Goal: Task Accomplishment & Management: Manage account settings

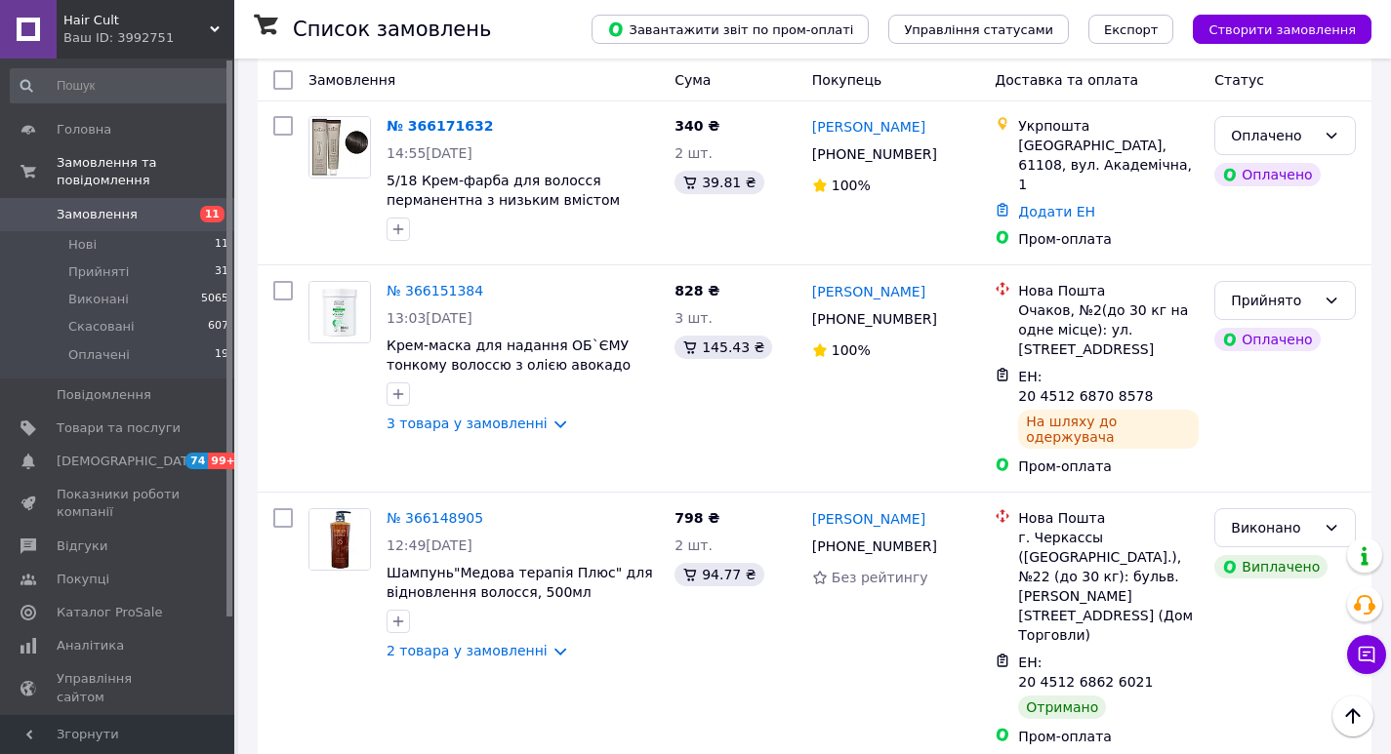
scroll to position [6733, 0]
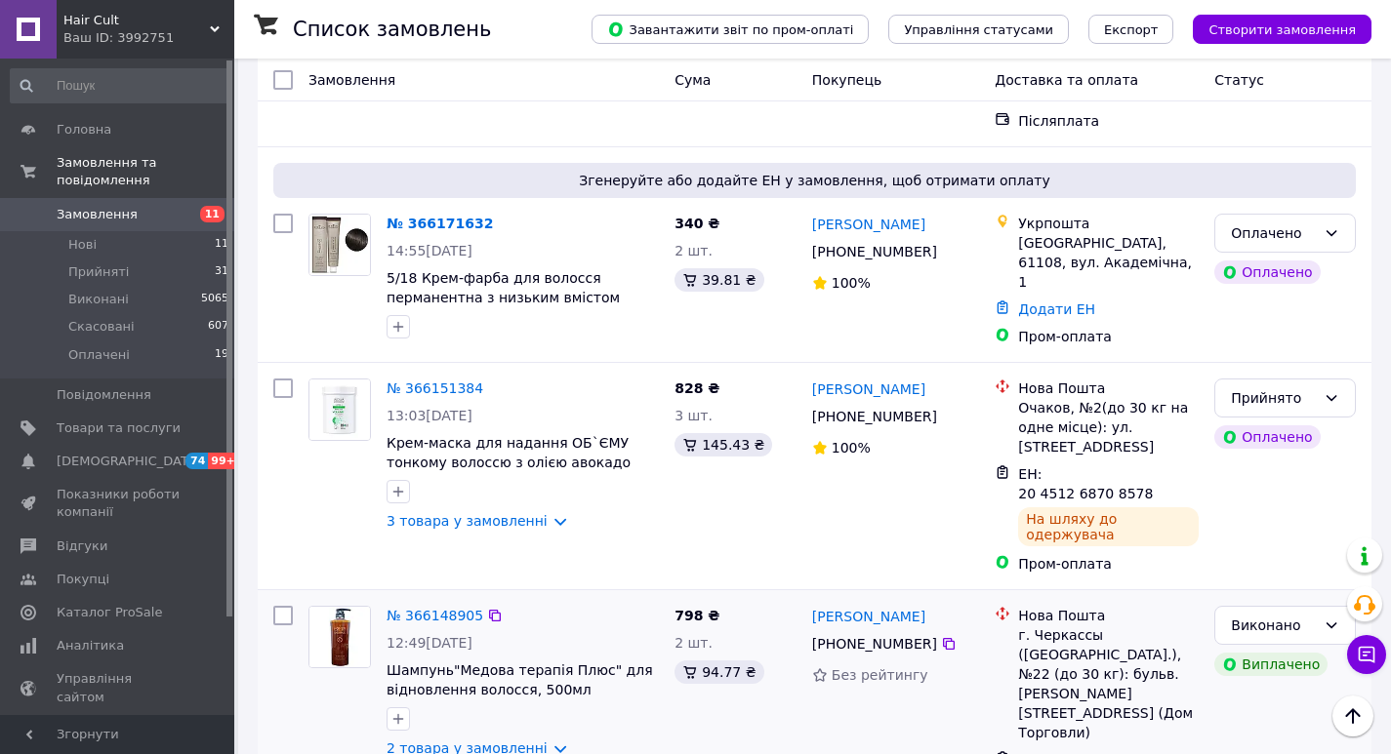
click at [533, 741] on link "2 товара у замовленні" at bounding box center [466, 749] width 161 height 16
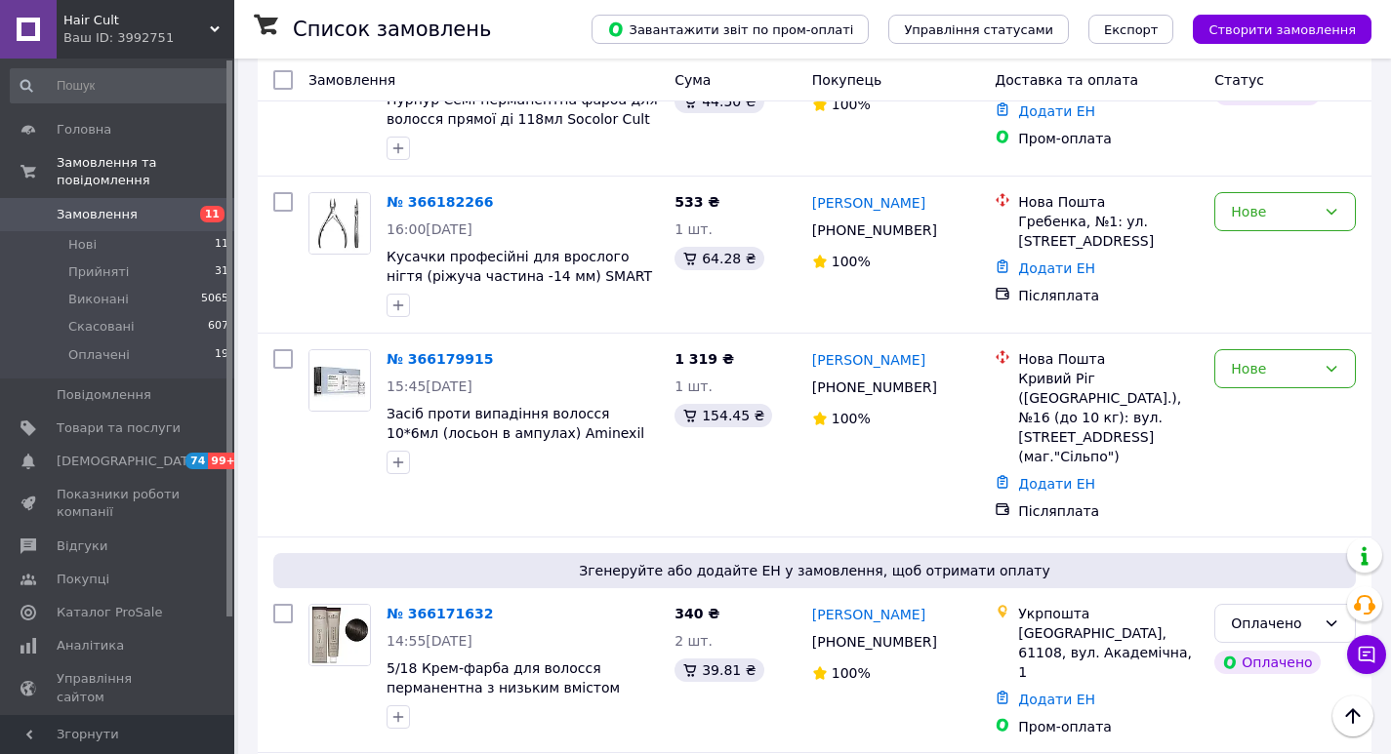
scroll to position [6245, 0]
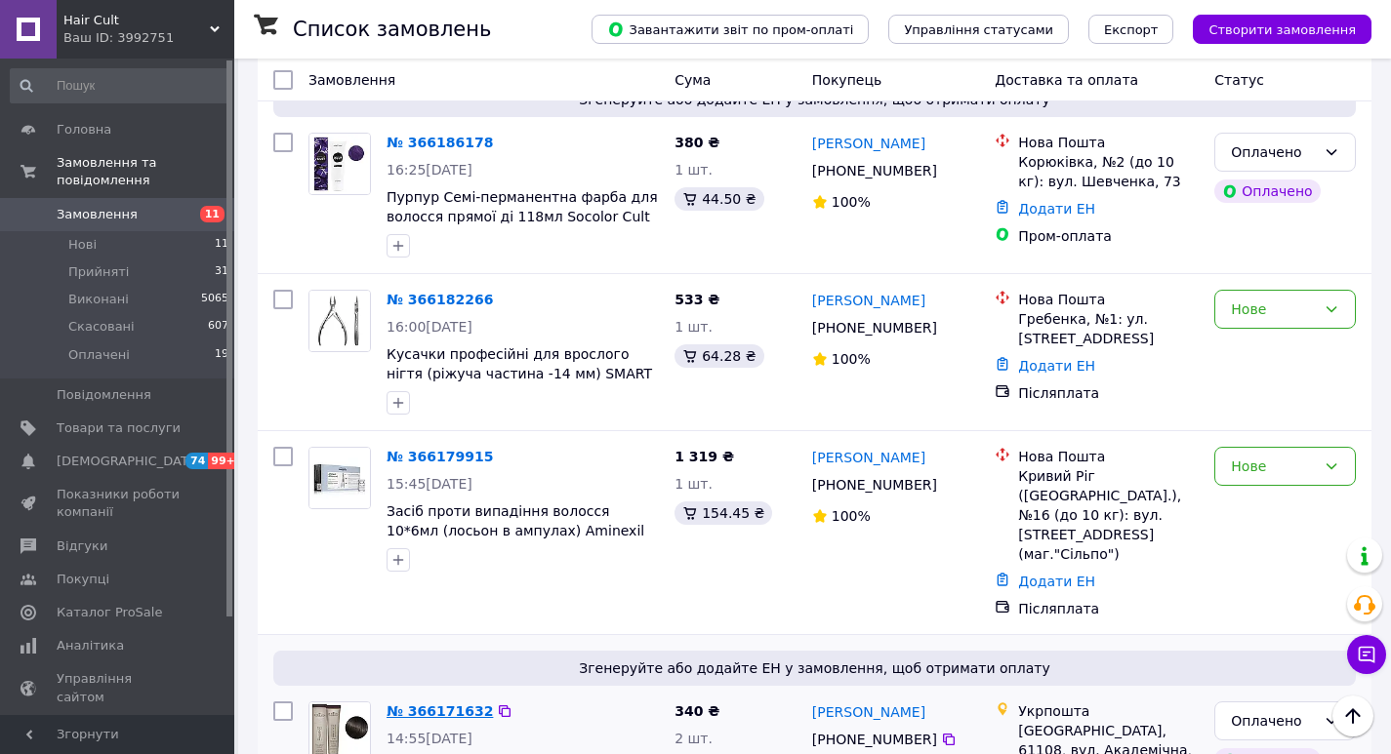
click at [406, 704] on link "№ 366171632" at bounding box center [439, 712] width 106 height 16
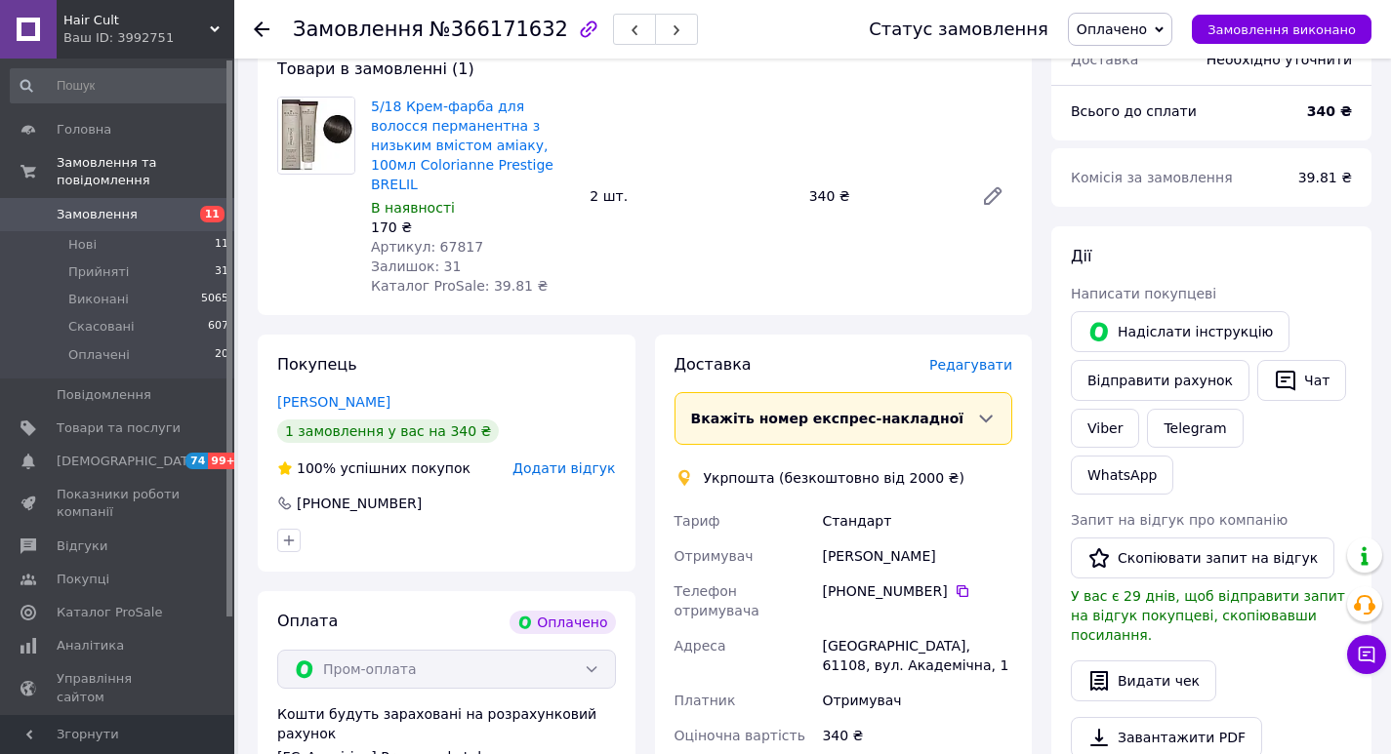
scroll to position [781, 0]
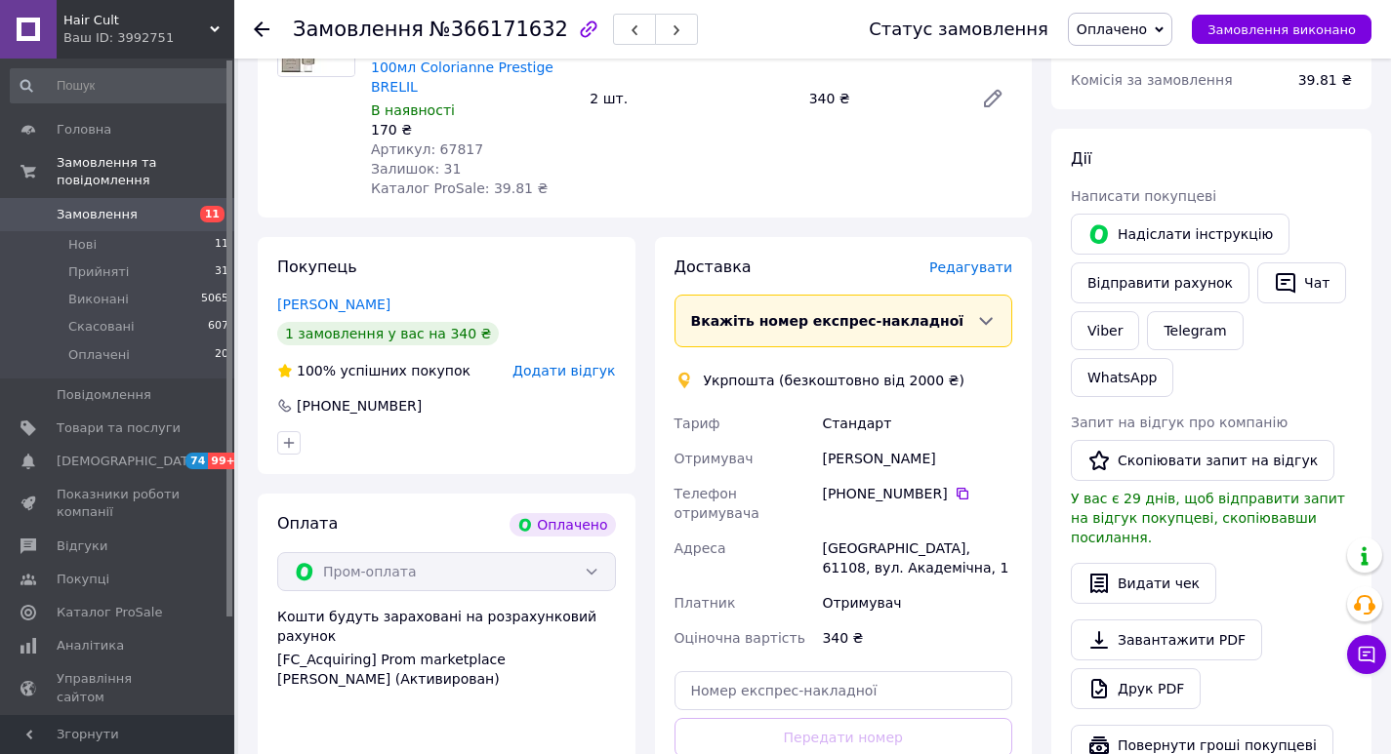
click at [889, 531] on div "[GEOGRAPHIC_DATA], 61108, вул. Академічна, 1" at bounding box center [917, 558] width 198 height 55
drag, startPoint x: 868, startPoint y: 468, endPoint x: 906, endPoint y: 468, distance: 38.1
click at [906, 531] on div "[GEOGRAPHIC_DATA], 61108, вул. Академічна, 1" at bounding box center [917, 558] width 198 height 55
click at [956, 488] on icon at bounding box center [962, 494] width 12 height 12
click at [487, 30] on span "№366171632" at bounding box center [498, 29] width 139 height 23
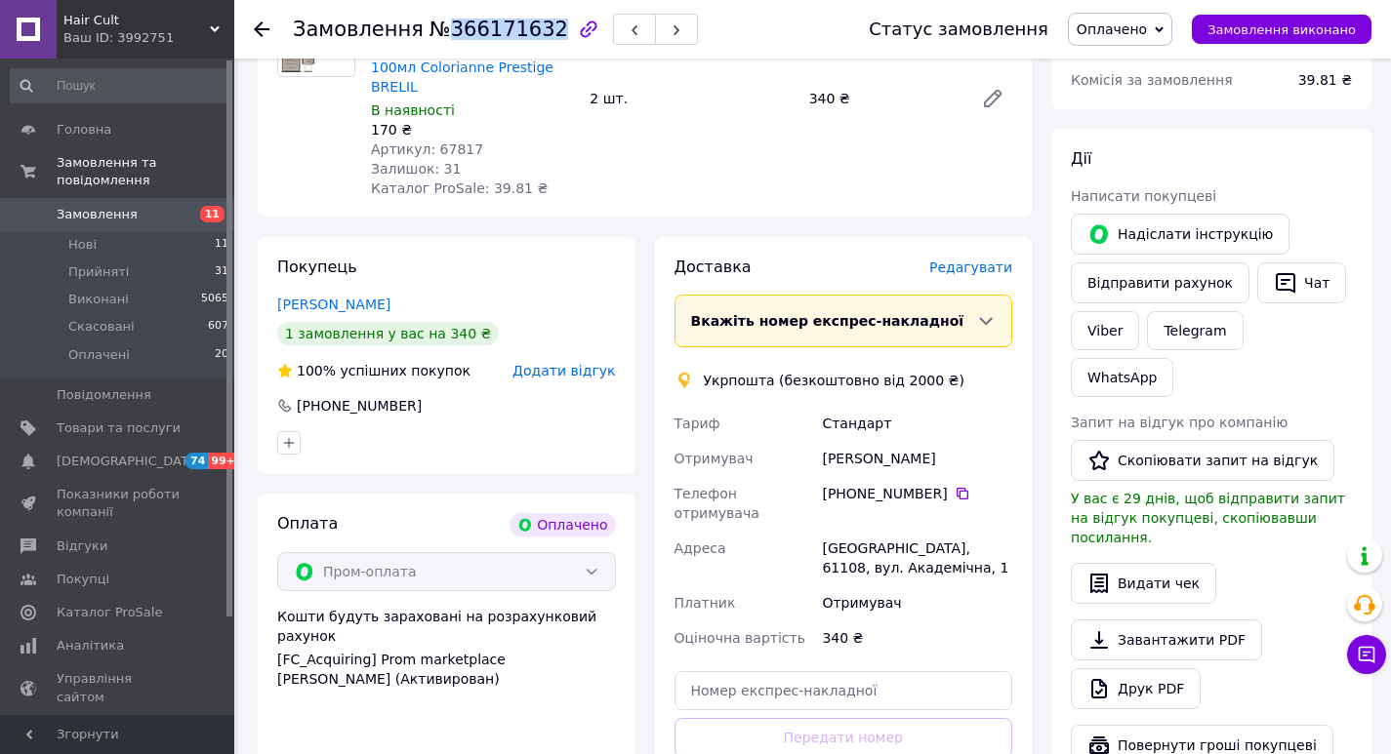
click at [487, 30] on span "№366171632" at bounding box center [498, 29] width 139 height 23
copy span "366171632"
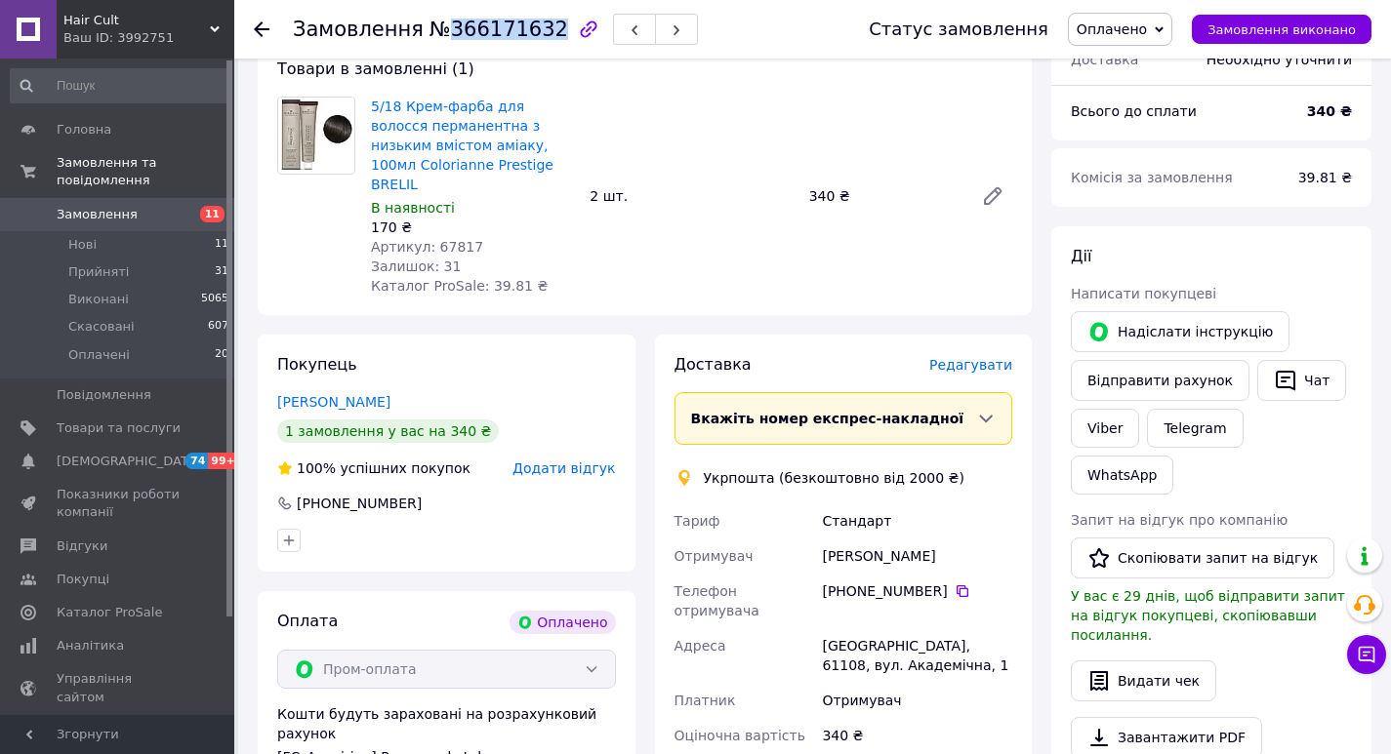
scroll to position [586, 0]
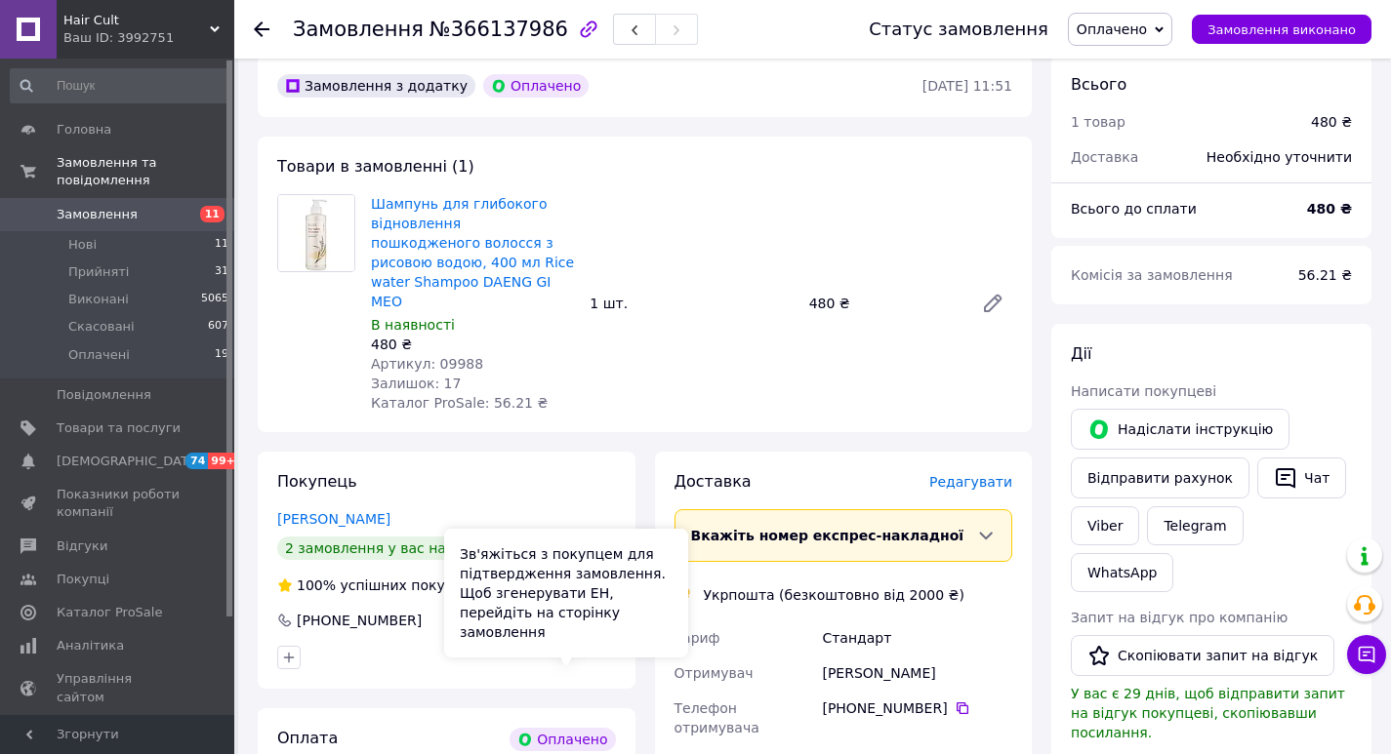
scroll to position [683, 0]
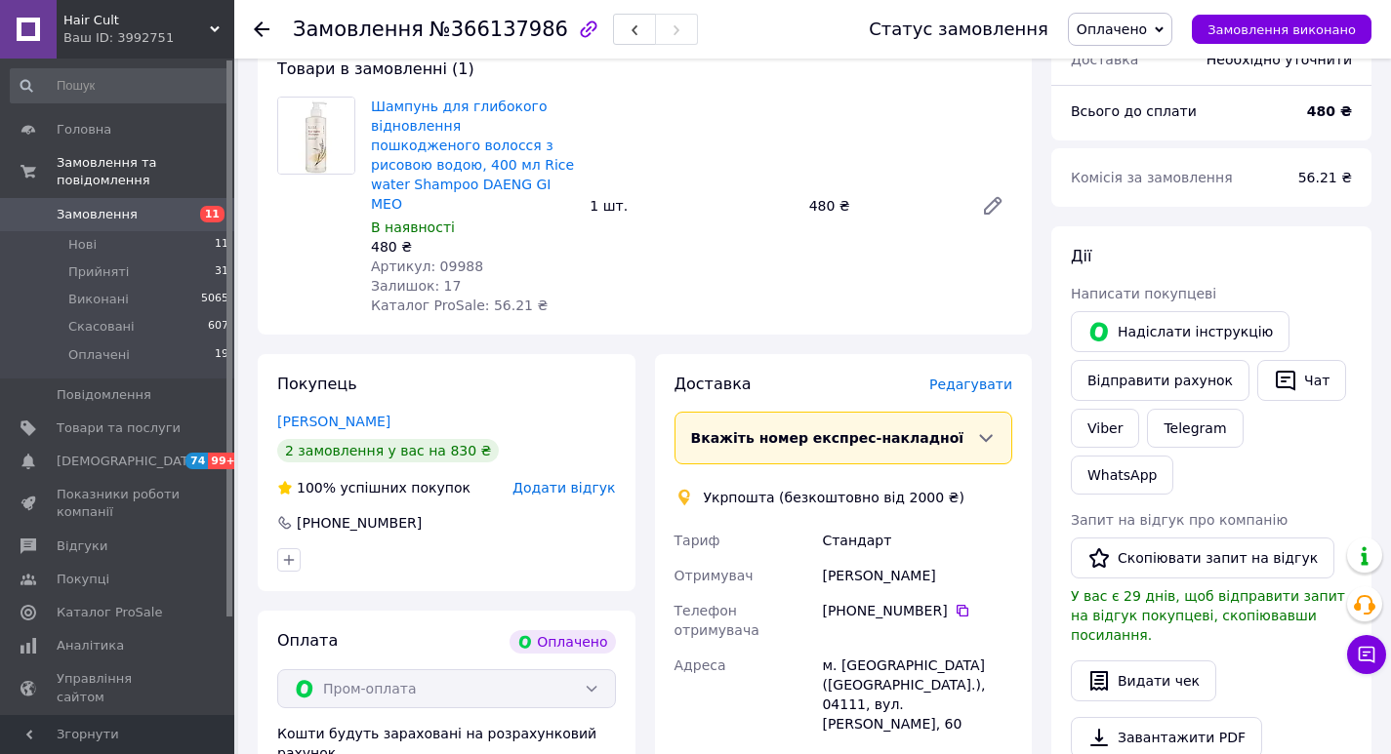
click at [391, 439] on div "2 замовлення у вас на 830 ₴" at bounding box center [388, 450] width 222 height 23
click at [309, 414] on link "[PERSON_NAME]" at bounding box center [333, 422] width 113 height 16
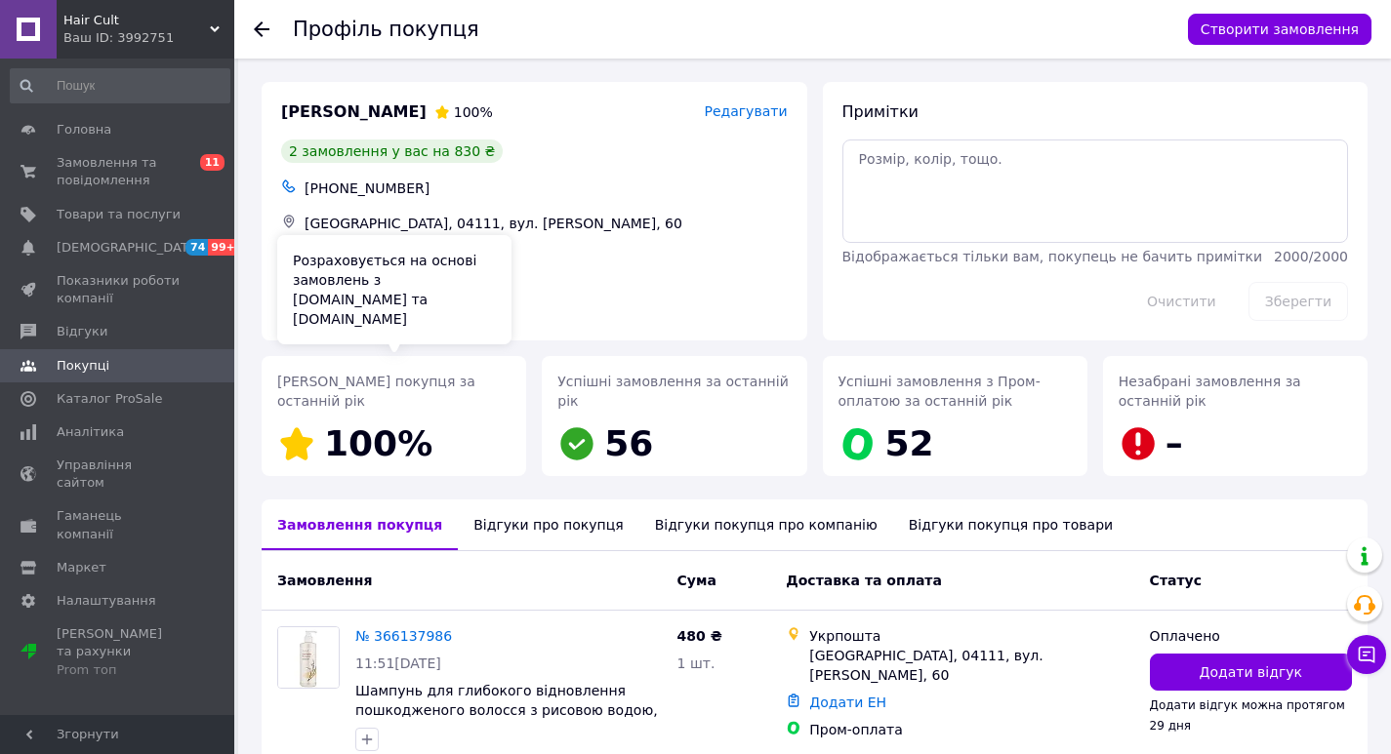
scroll to position [256, 0]
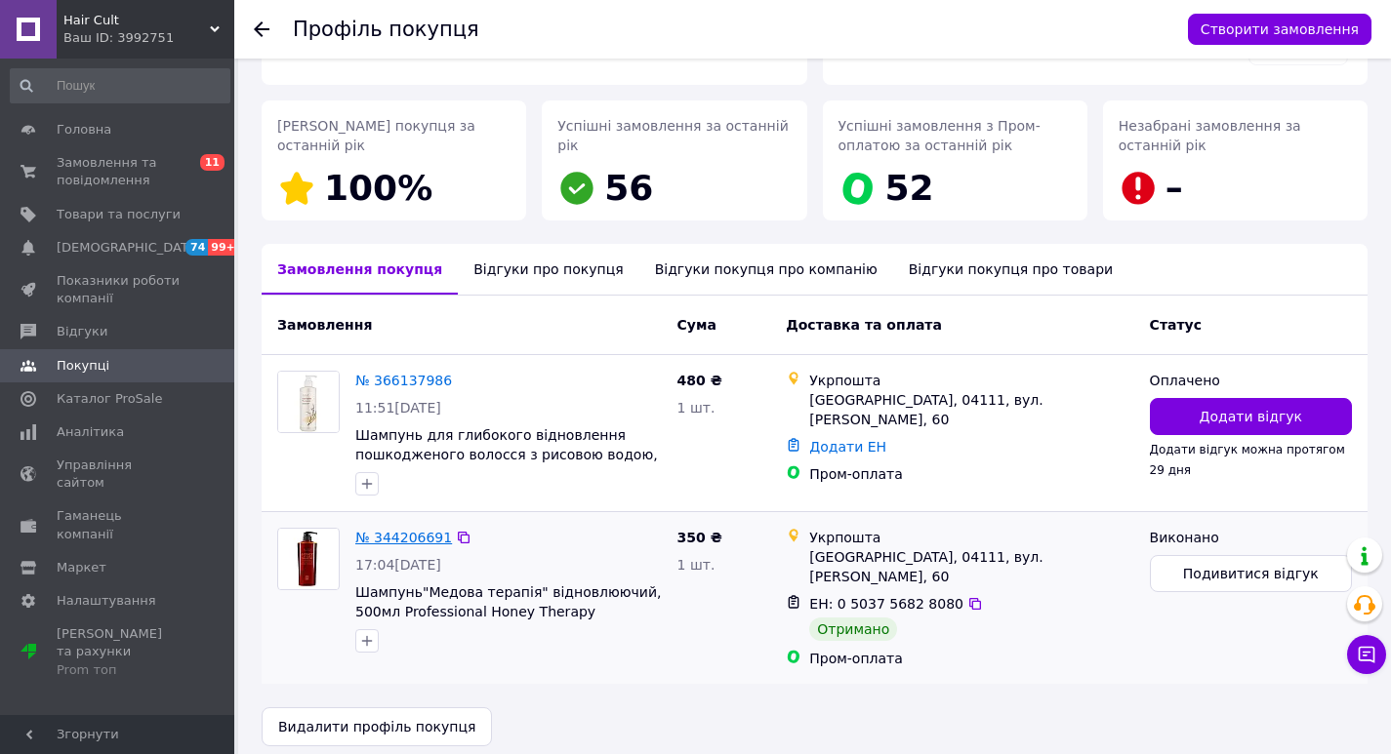
click at [409, 541] on link "№ 344206691" at bounding box center [403, 538] width 97 height 16
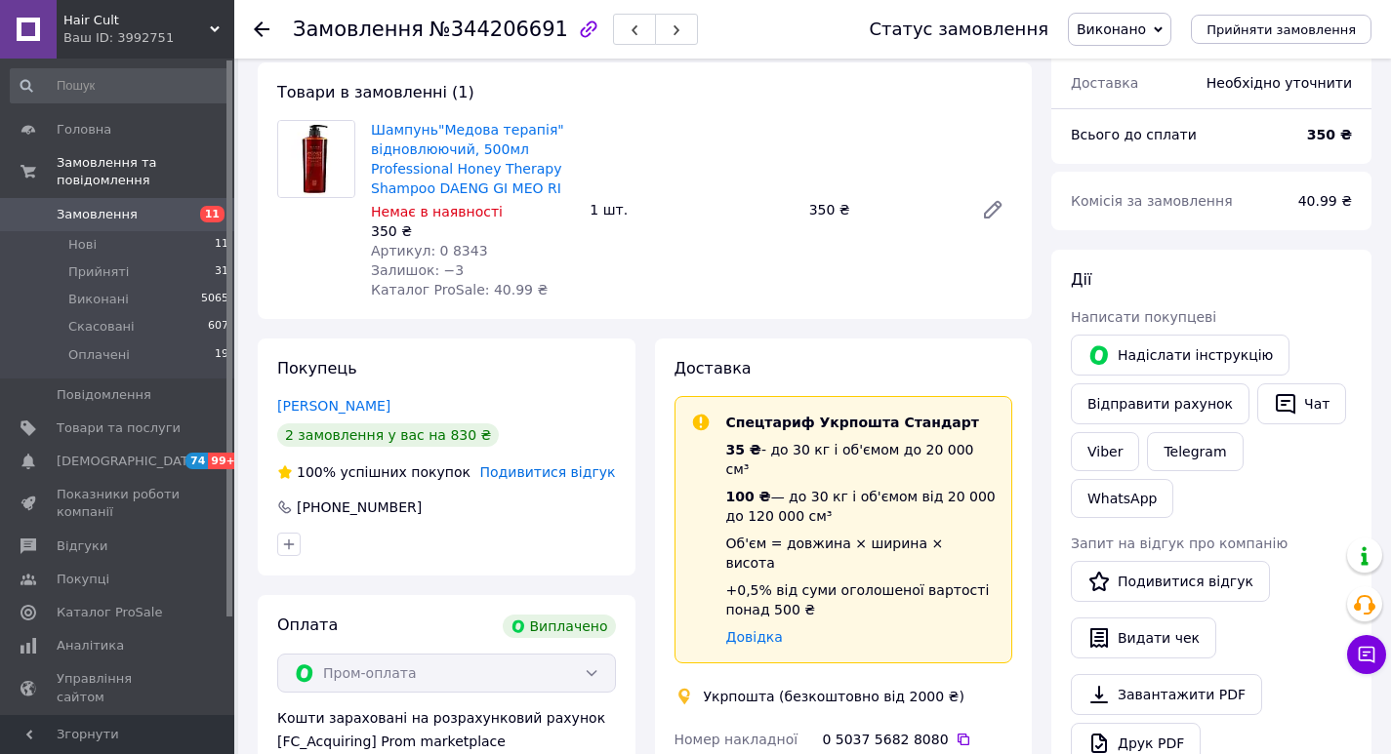
scroll to position [195, 0]
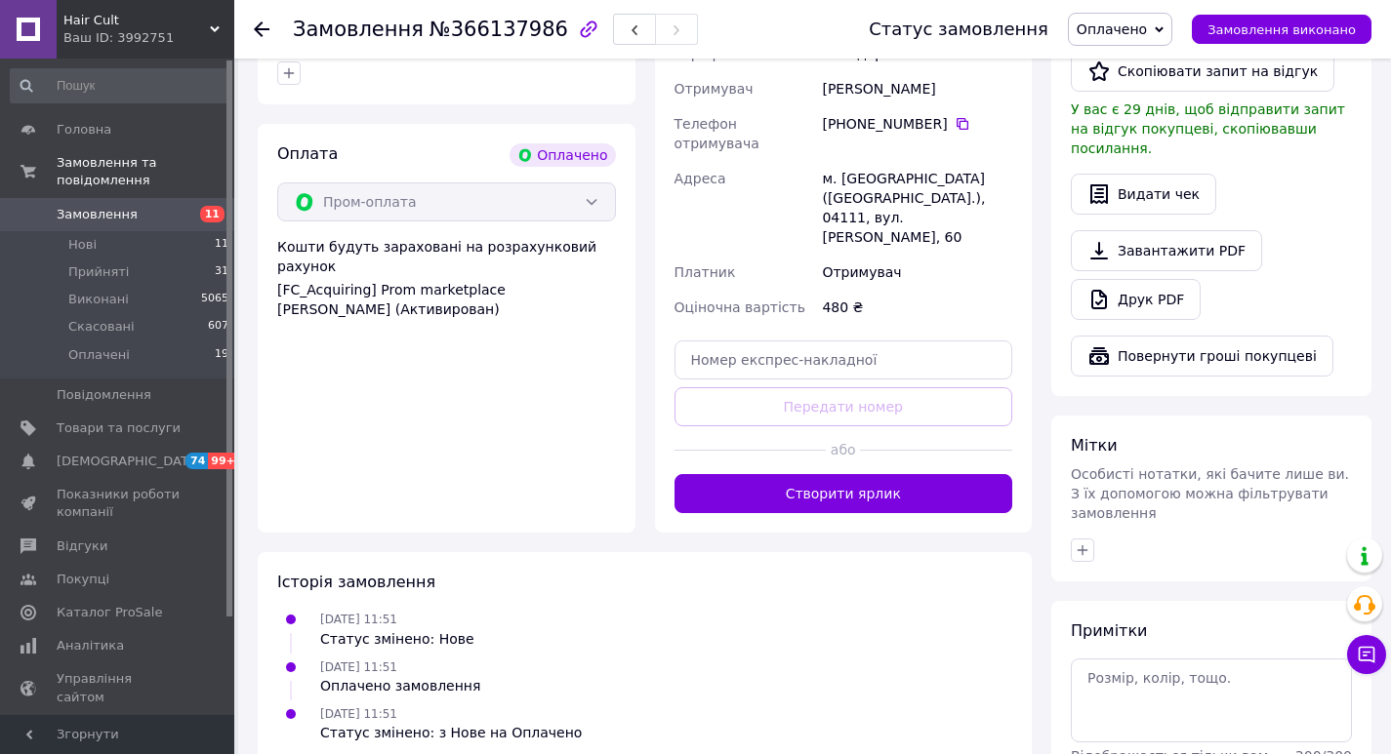
scroll to position [682, 0]
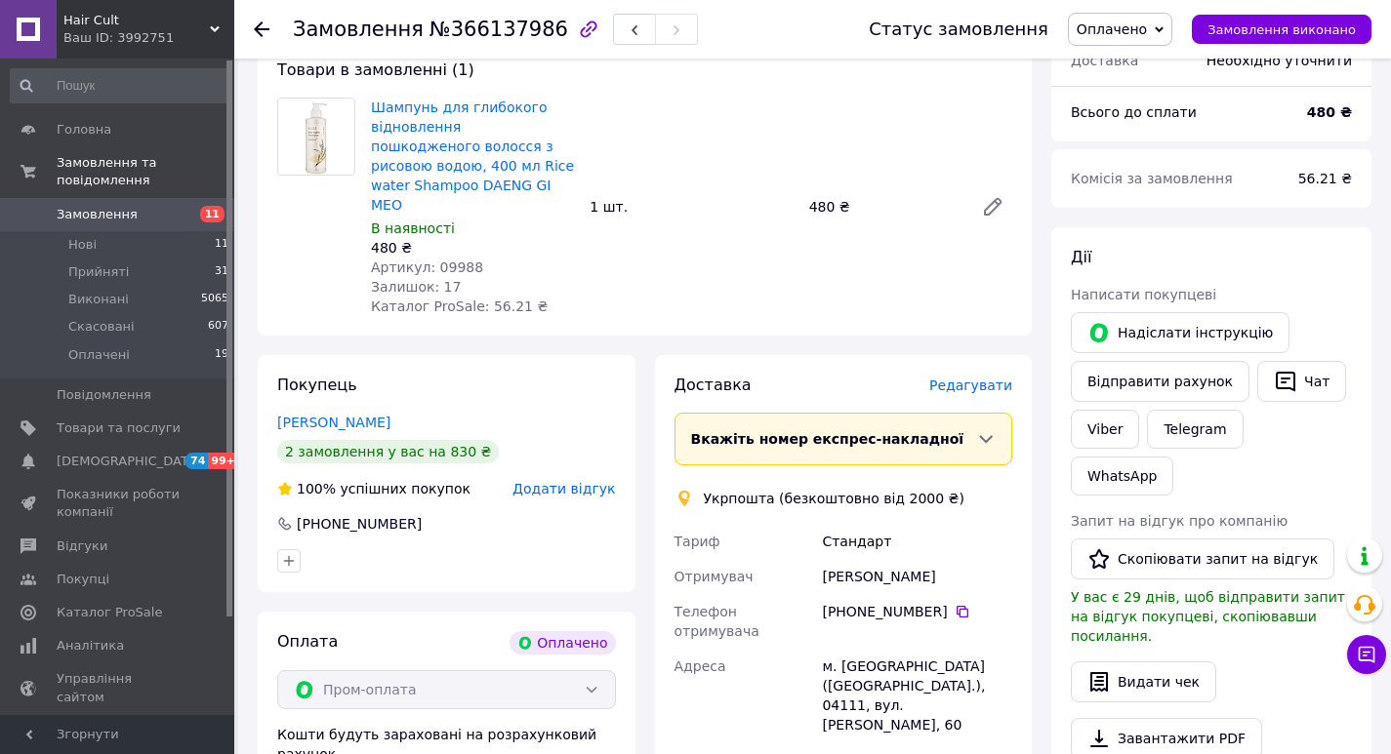
click at [472, 32] on span "№366137986" at bounding box center [498, 29] width 139 height 23
copy span "366137986"
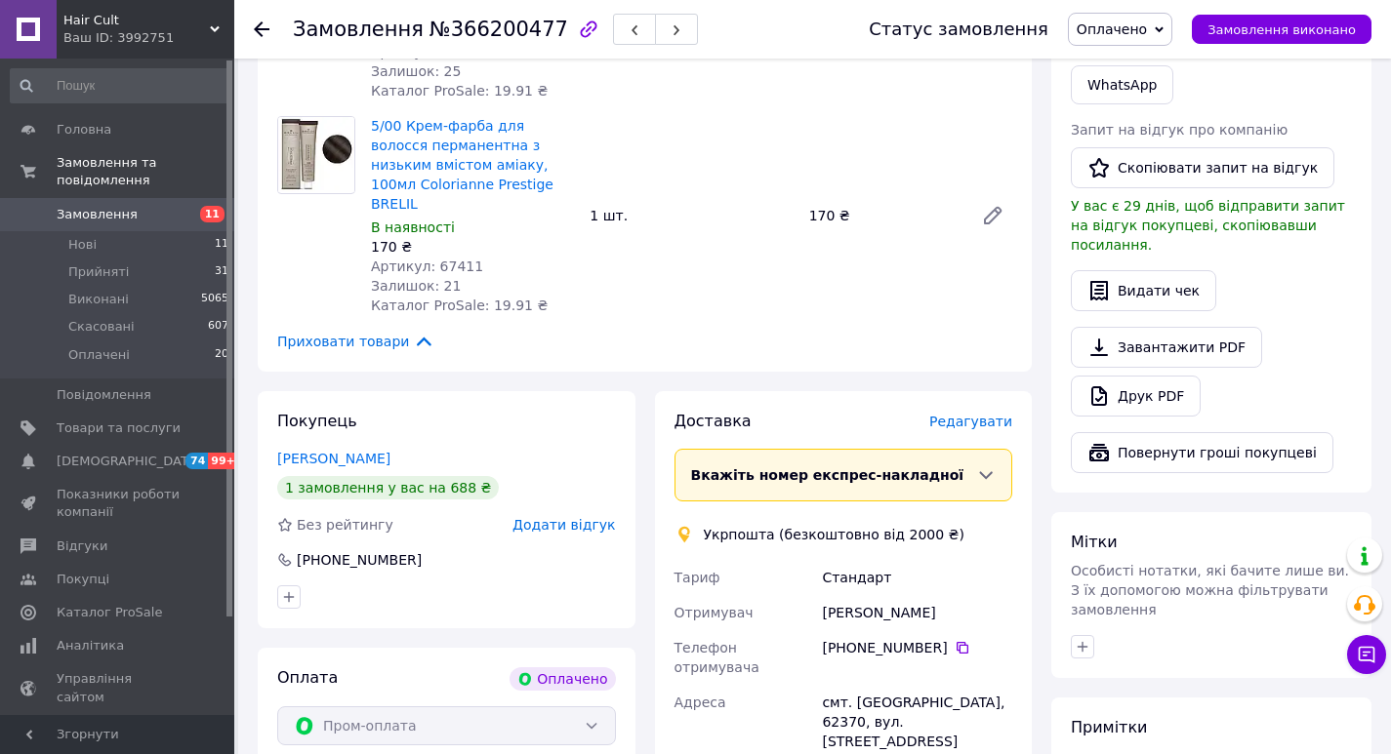
scroll to position [1171, 0]
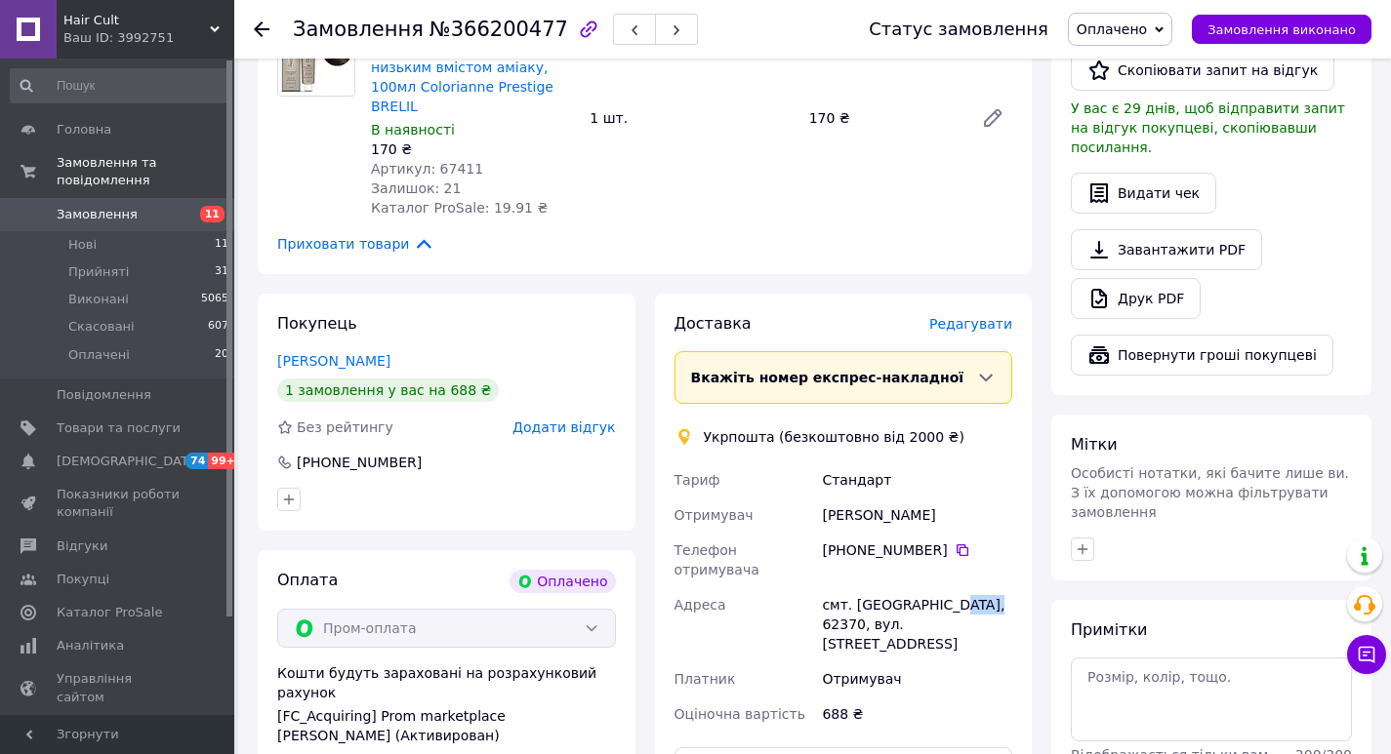
drag, startPoint x: 937, startPoint y: 488, endPoint x: 975, endPoint y: 487, distance: 38.1
click at [975, 587] on div "смт. Солоницівка, 62370, вул. Слобожанська, 12" at bounding box center [917, 624] width 198 height 74
click at [955, 543] on icon at bounding box center [962, 551] width 16 height 16
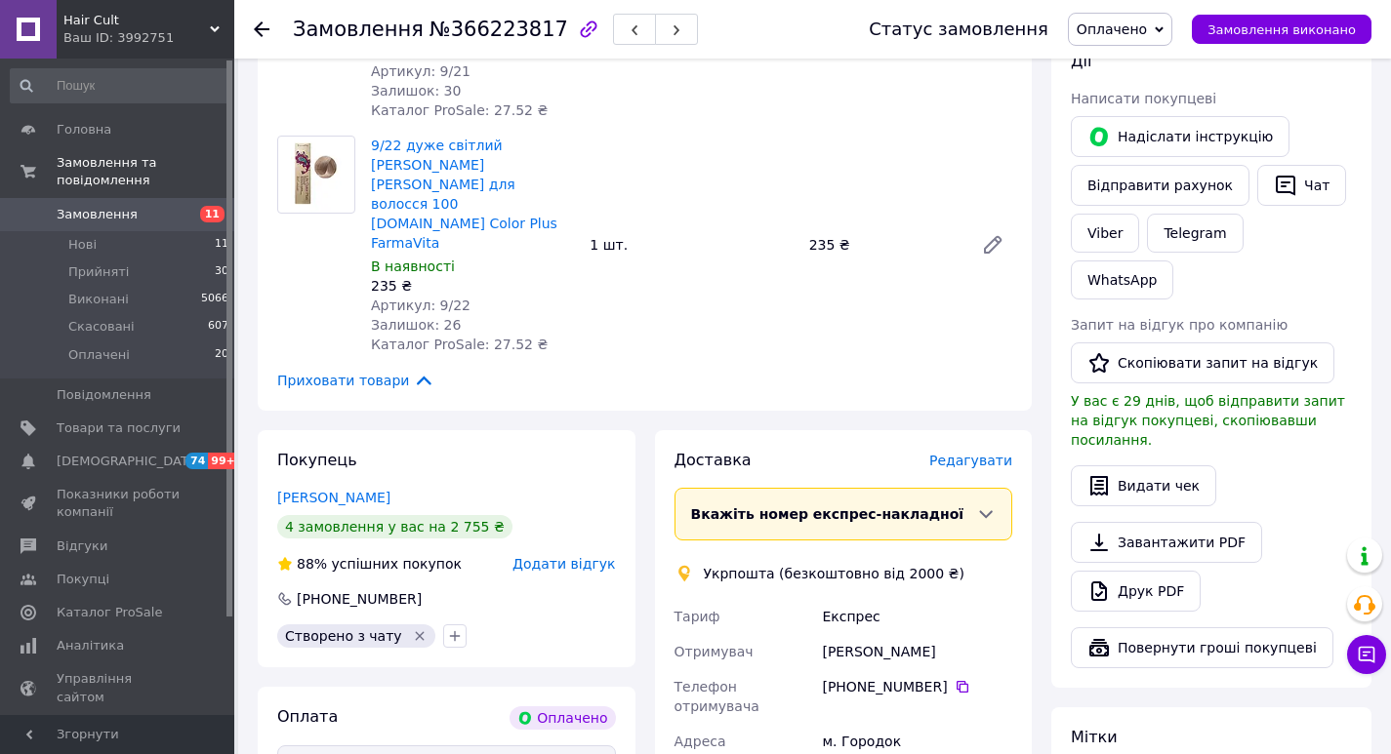
scroll to position [976, 0]
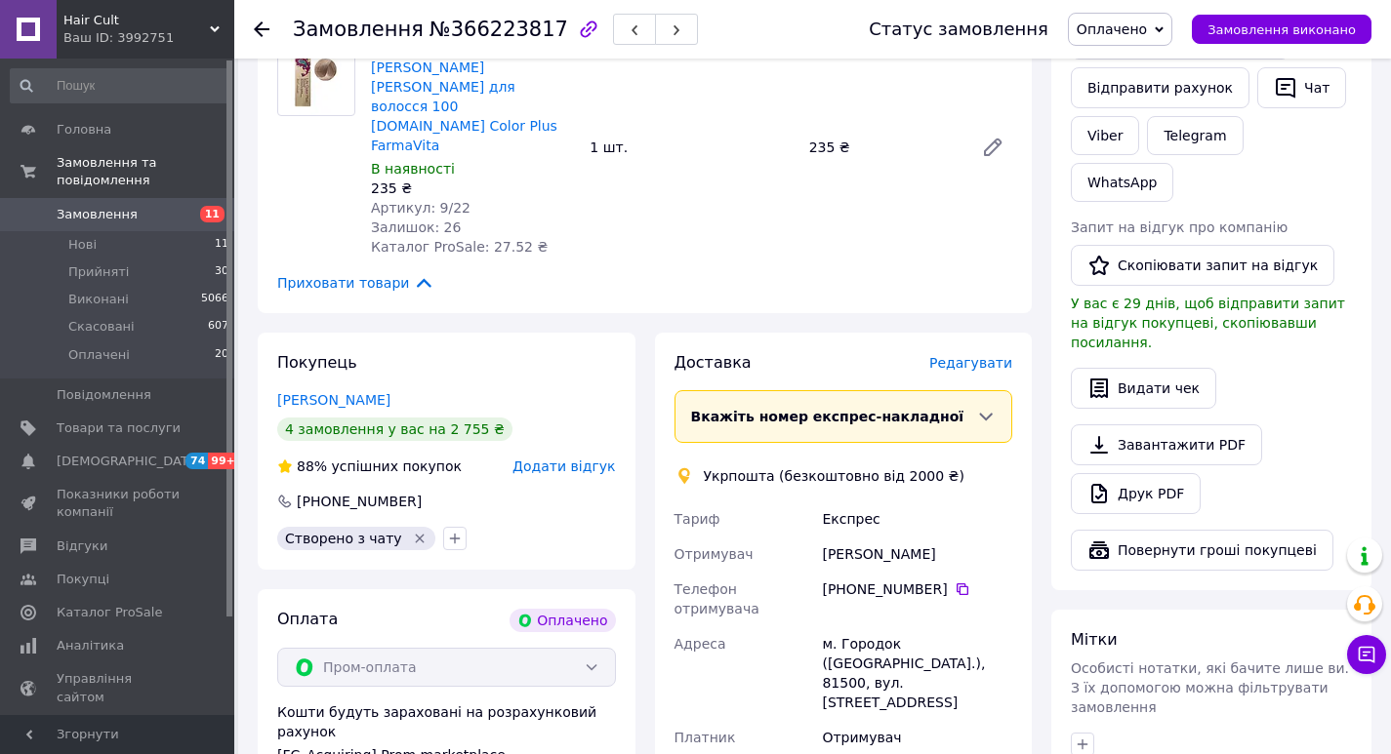
click at [833, 626] on div "м. Городок (Львівська обл.), 81500, вул. Львівська, 16" at bounding box center [917, 673] width 198 height 94
drag, startPoint x: 819, startPoint y: 526, endPoint x: 860, endPoint y: 528, distance: 41.0
click at [860, 626] on div "м. Городок (Львівська обл.), 81500, вул. Львівська, 16" at bounding box center [917, 673] width 198 height 94
click at [467, 28] on span "№366223817" at bounding box center [498, 29] width 139 height 23
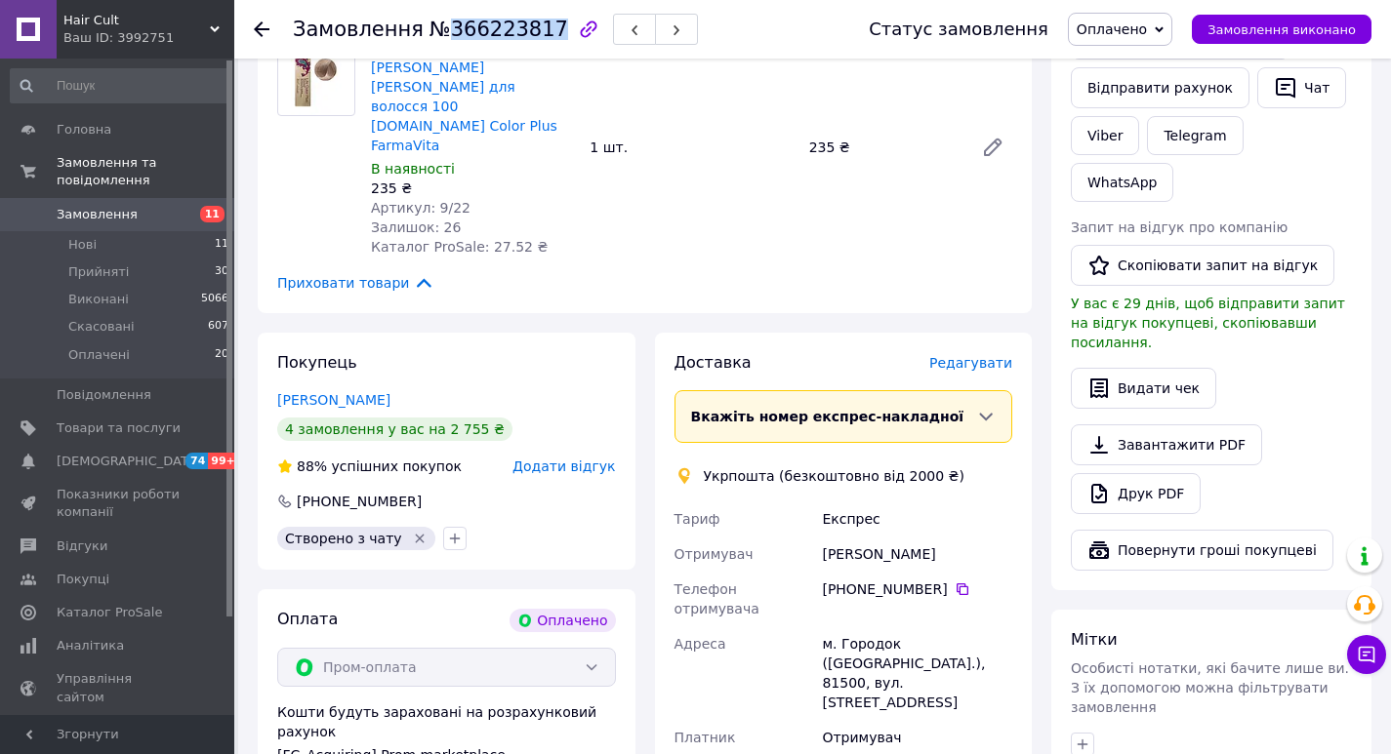
copy span "366223817"
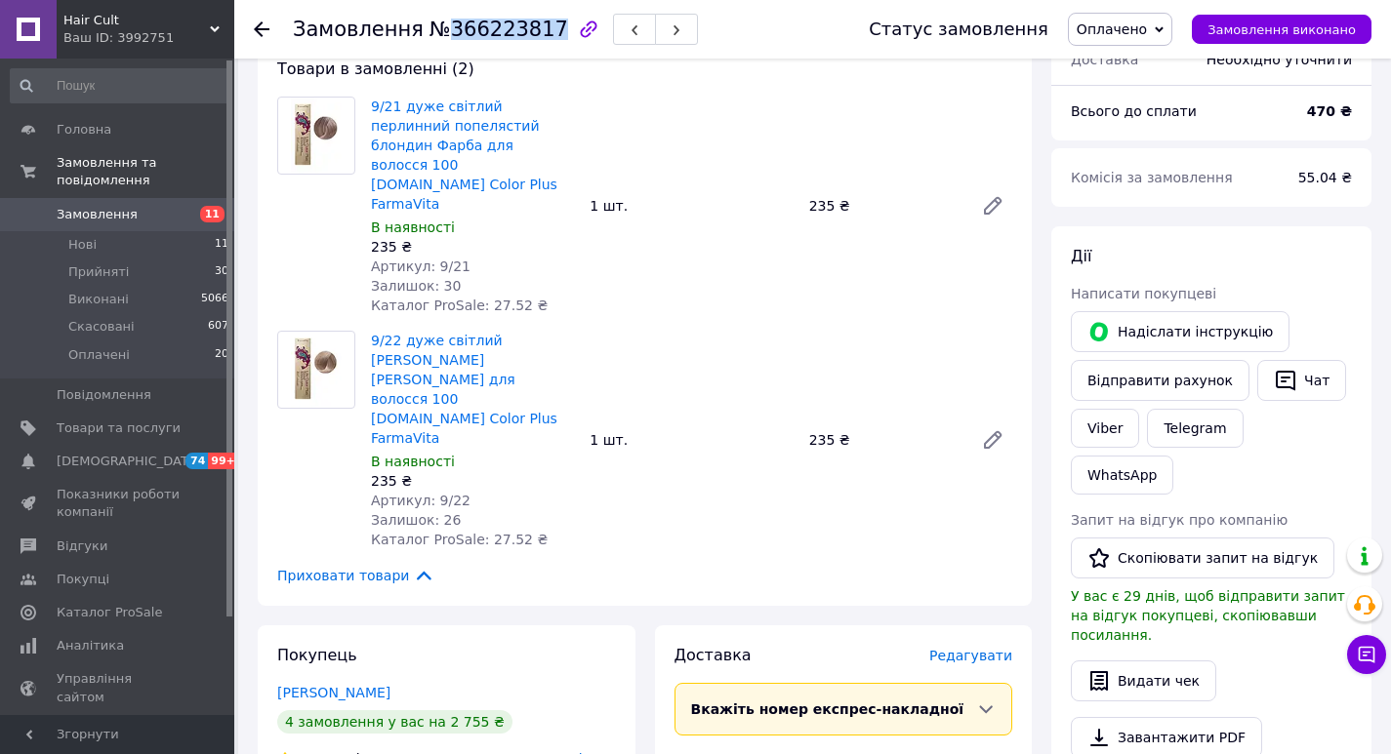
scroll to position [586, 0]
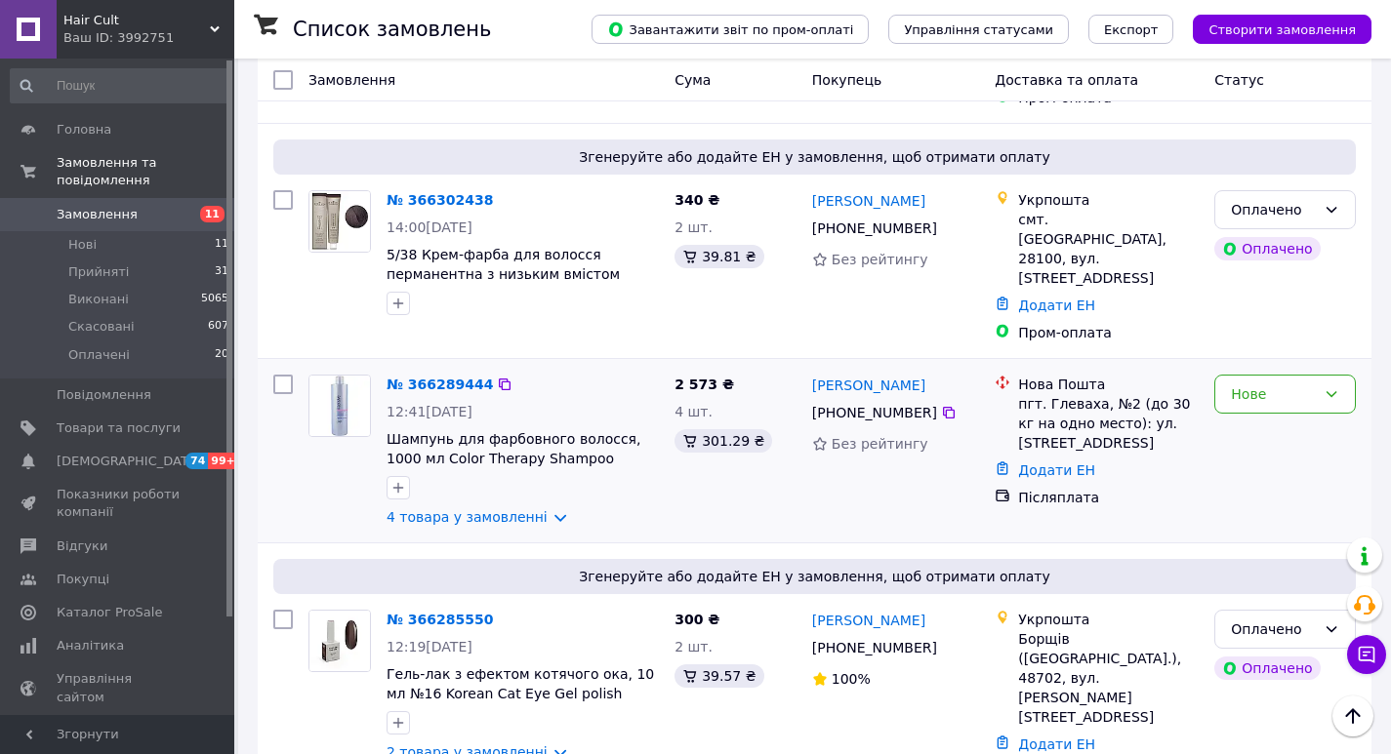
scroll to position [2440, 0]
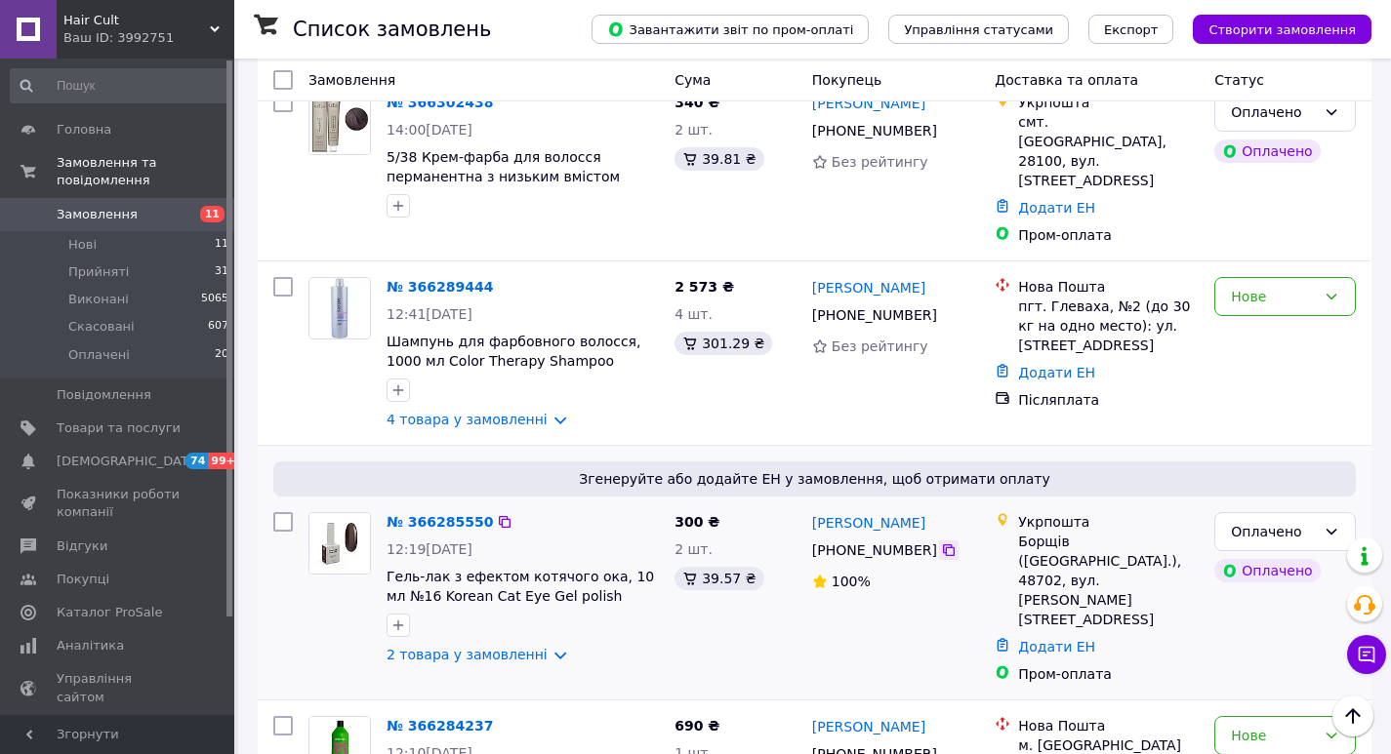
click at [941, 543] on icon at bounding box center [949, 551] width 16 height 16
click at [499, 516] on icon at bounding box center [505, 522] width 12 height 12
click at [426, 514] on link "№ 366285550" at bounding box center [439, 522] width 106 height 16
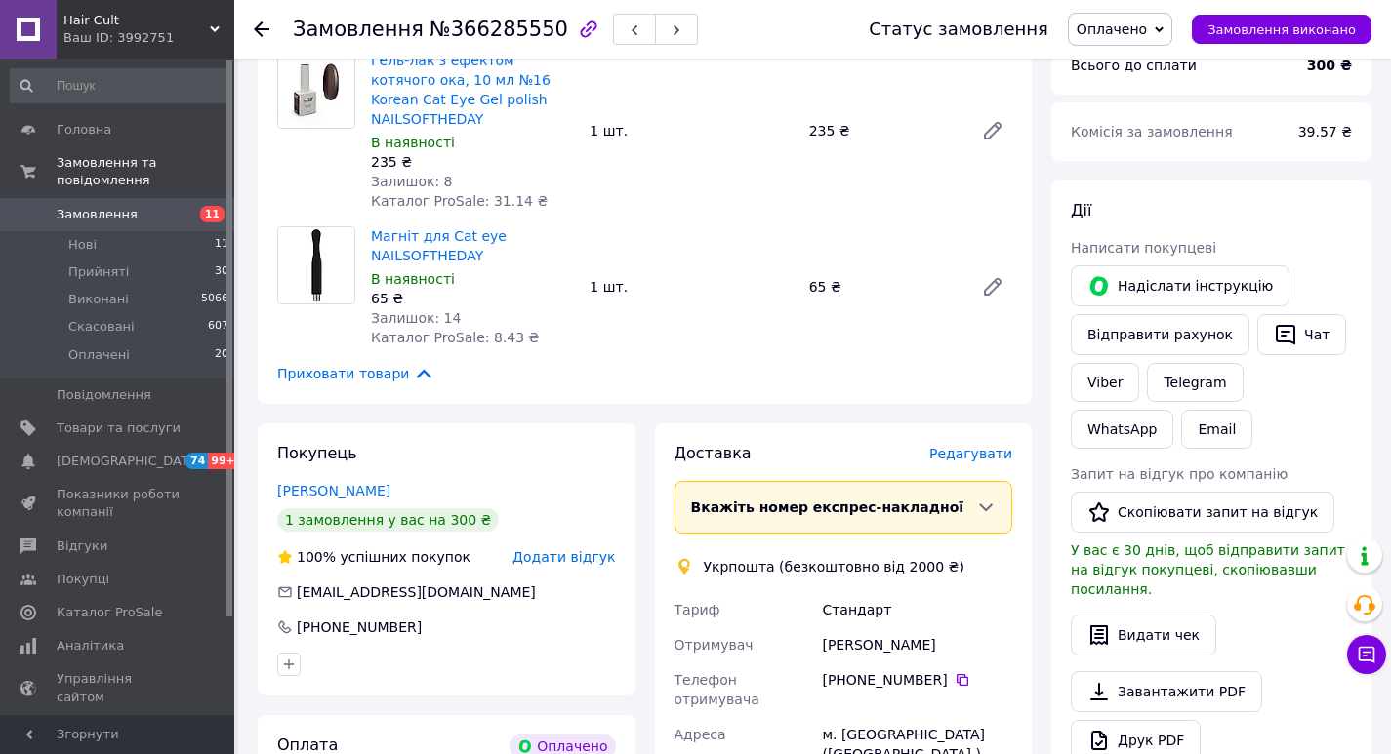
scroll to position [631, 0]
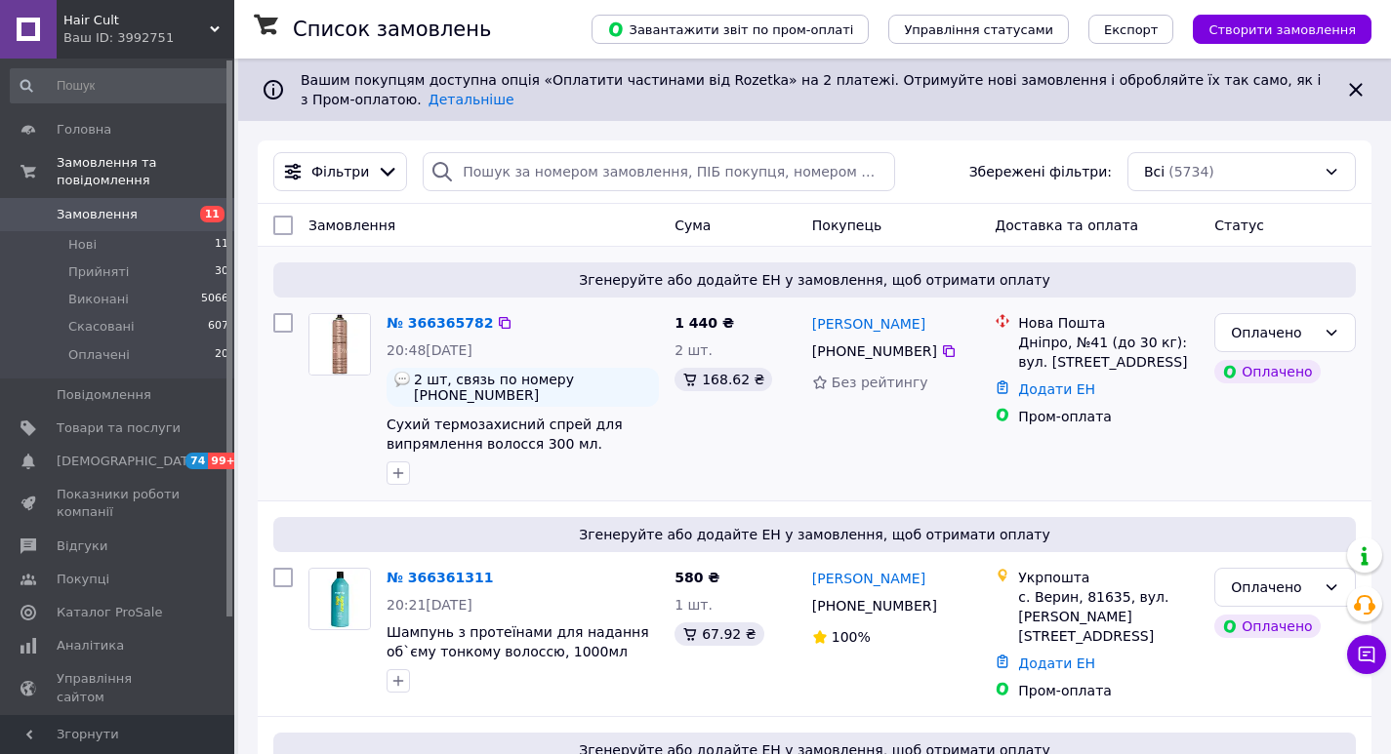
scroll to position [98, 0]
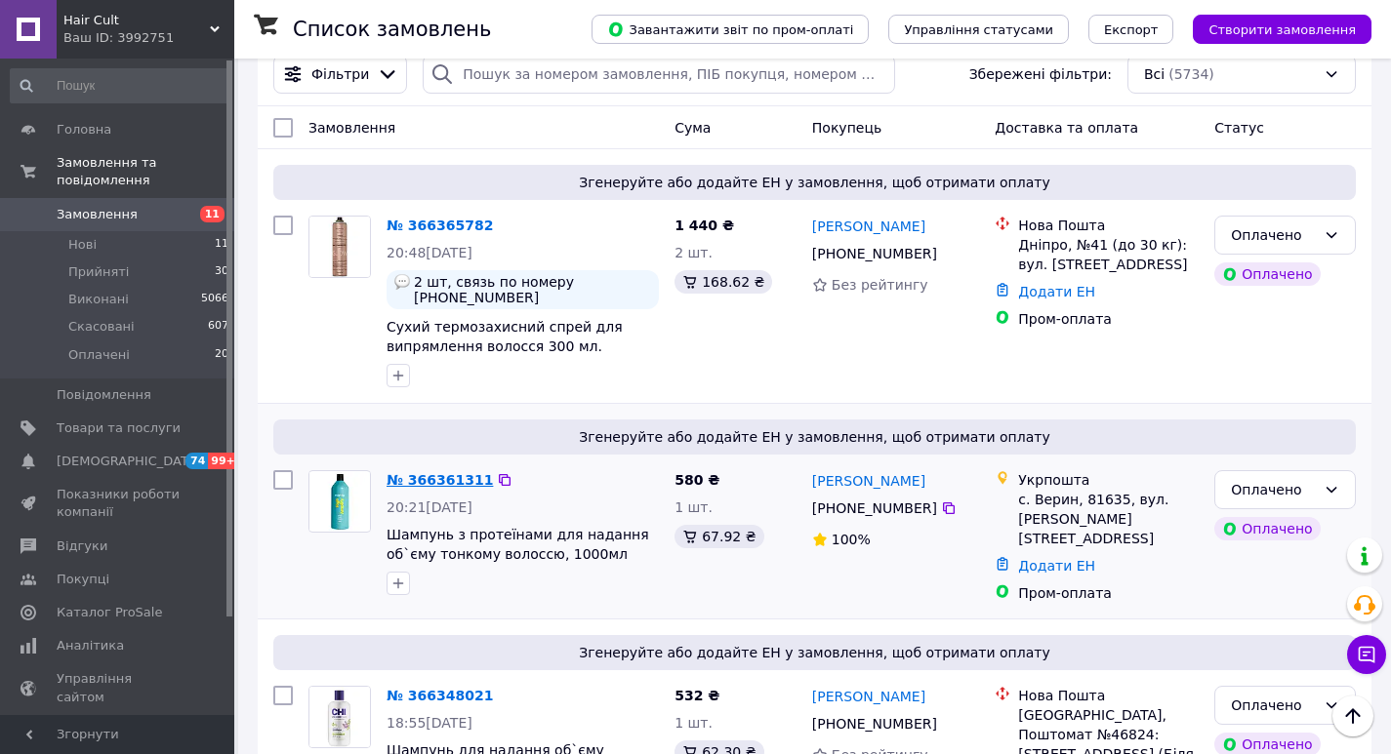
click at [432, 477] on link "№ 366361311" at bounding box center [439, 480] width 106 height 16
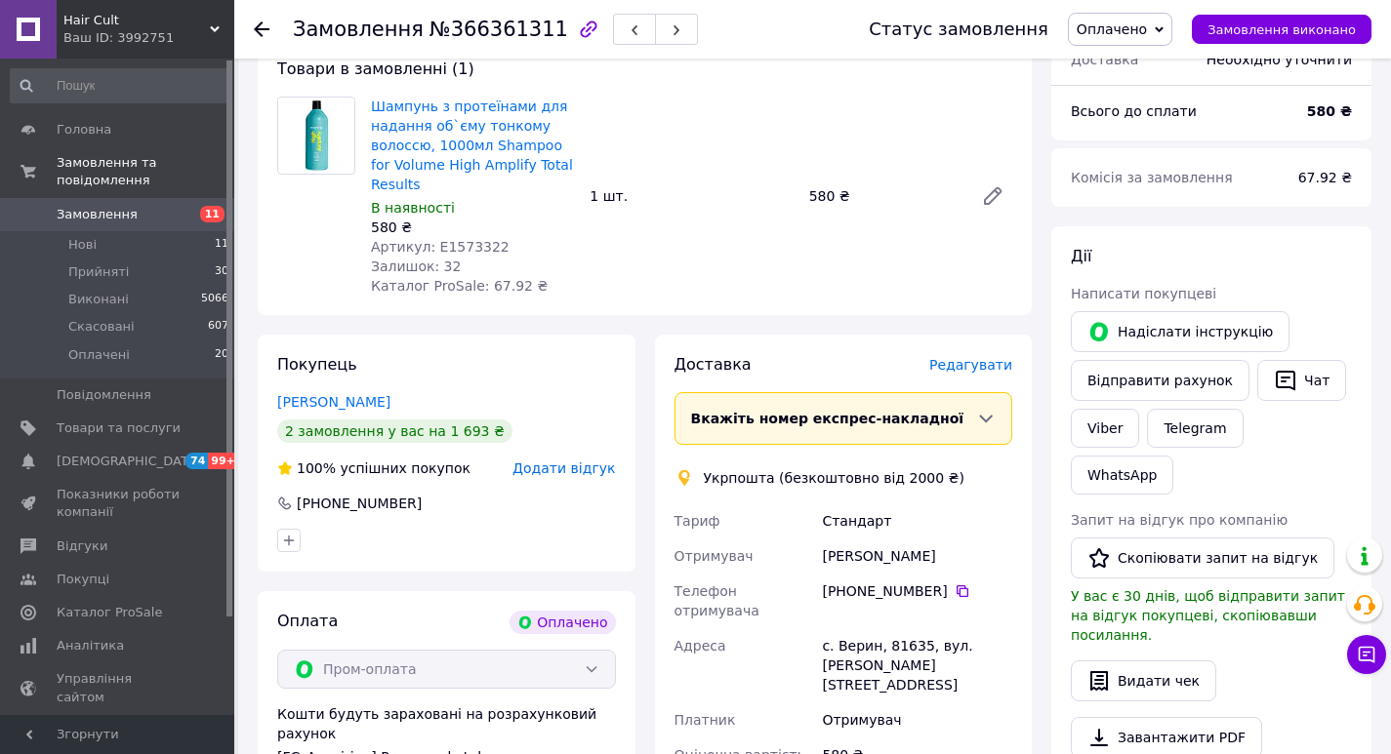
scroll to position [781, 0]
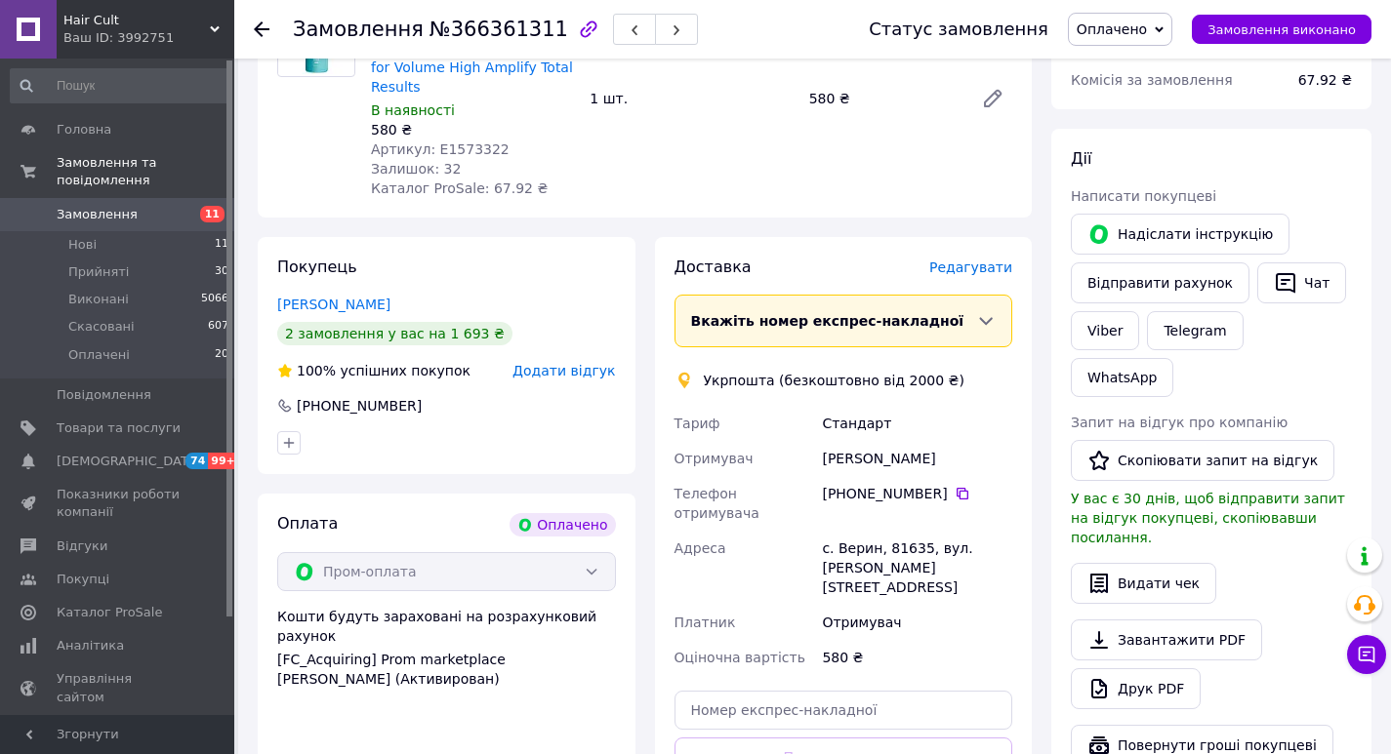
click at [467, 38] on span "№366361311" at bounding box center [498, 29] width 139 height 23
click at [470, 29] on span "№366361311" at bounding box center [498, 29] width 139 height 23
copy span "366361311"
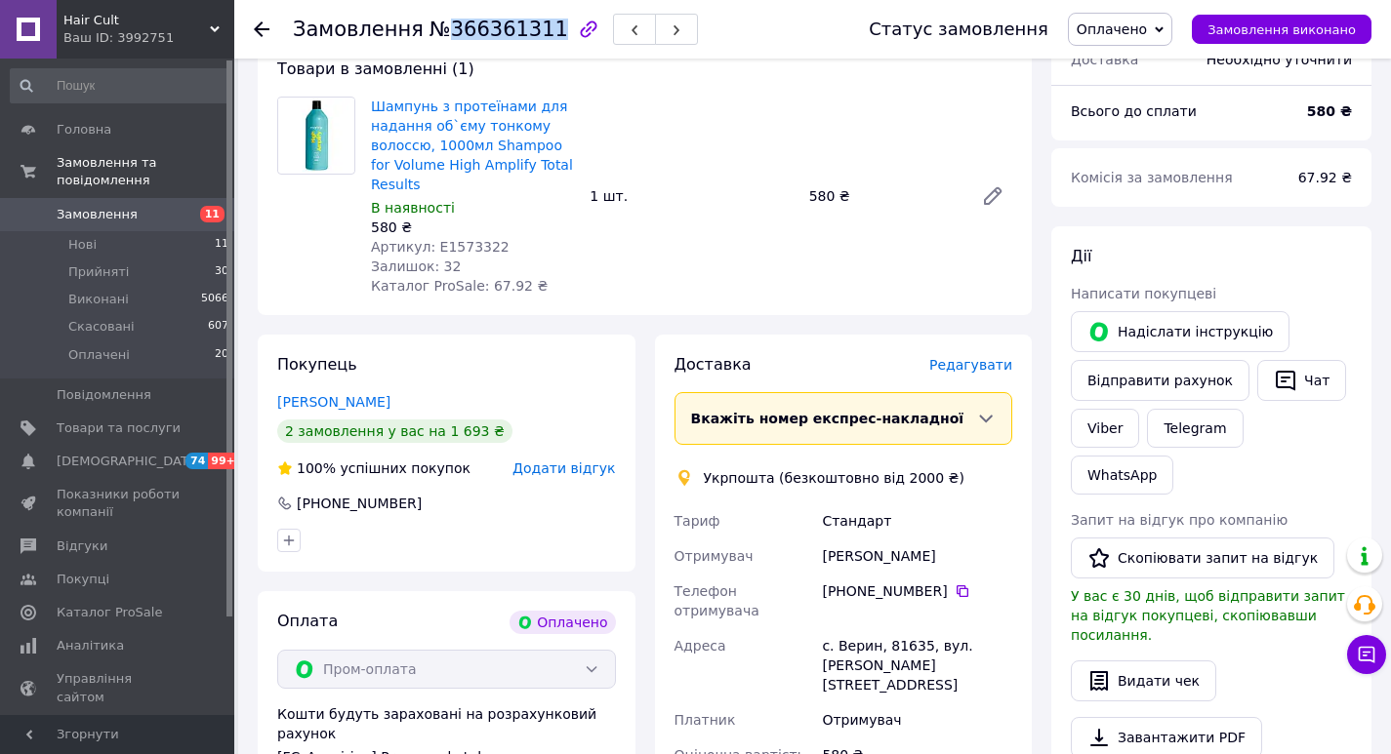
scroll to position [586, 0]
